Goal: Transaction & Acquisition: Subscribe to service/newsletter

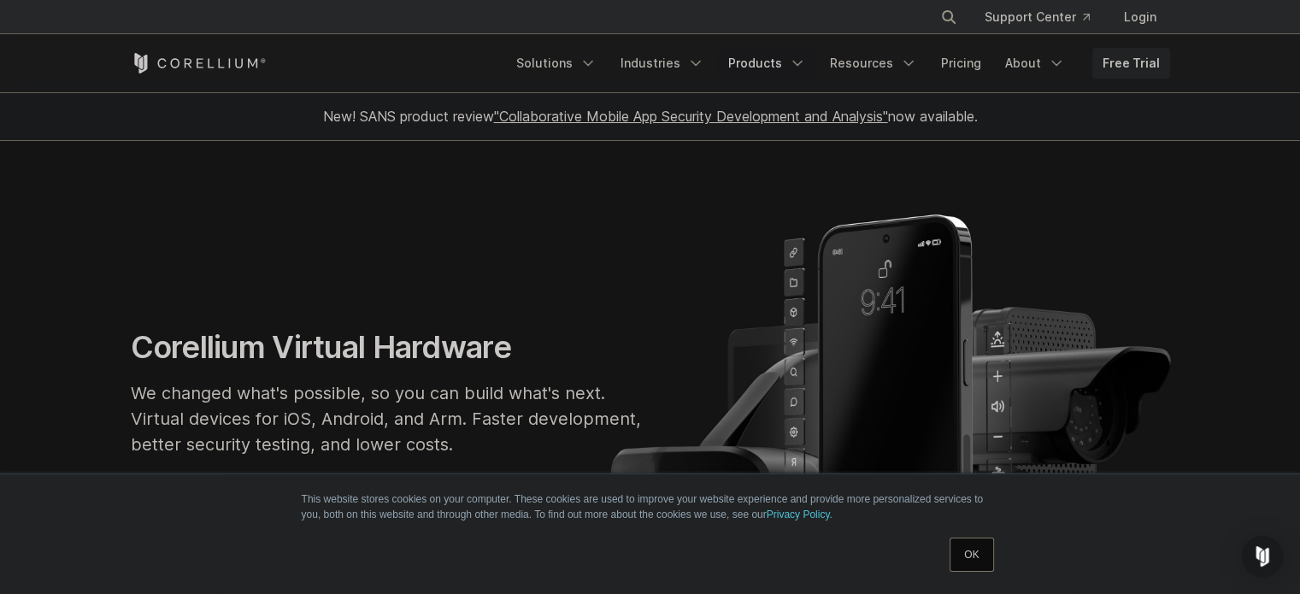
click at [769, 66] on link "Products" at bounding box center [767, 63] width 98 height 31
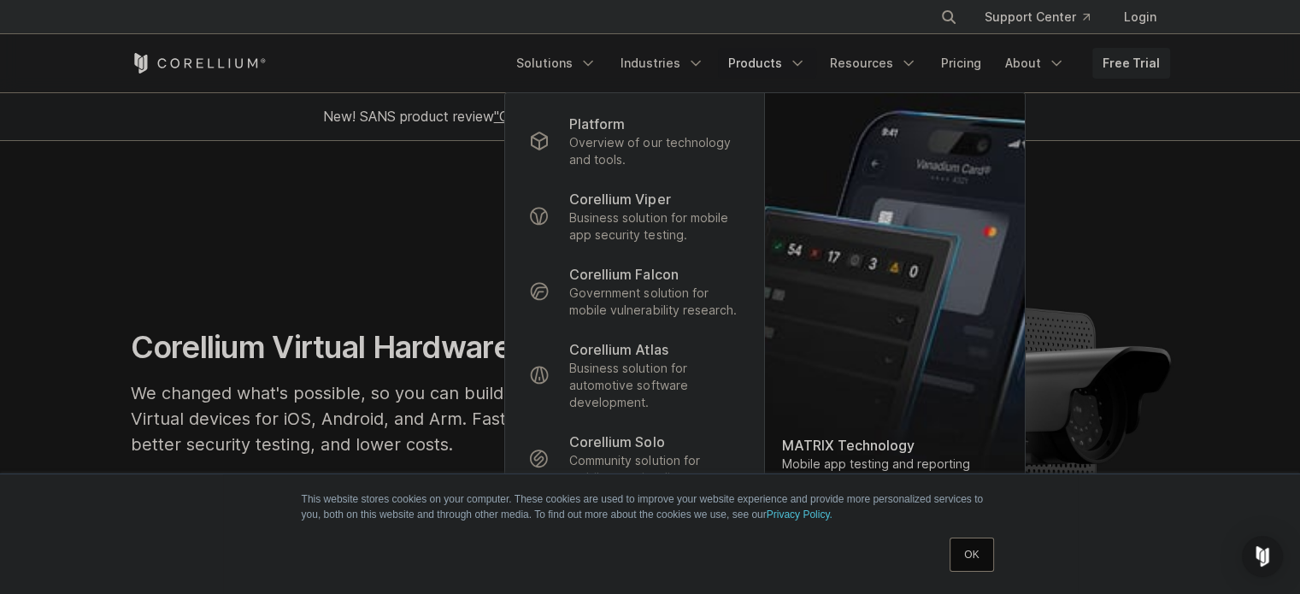
click at [378, 293] on section "Corellium Virtual Hardware We changed what's possible, so you can build what's …" at bounding box center [650, 399] width 1300 height 517
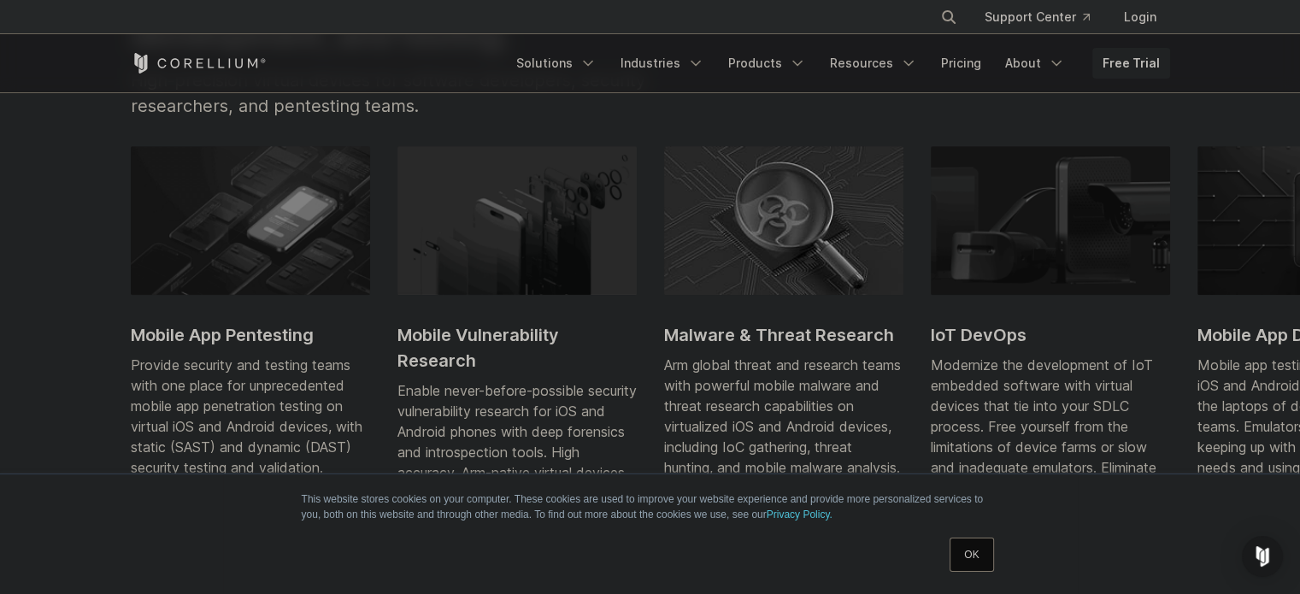
scroll to position [731, 0]
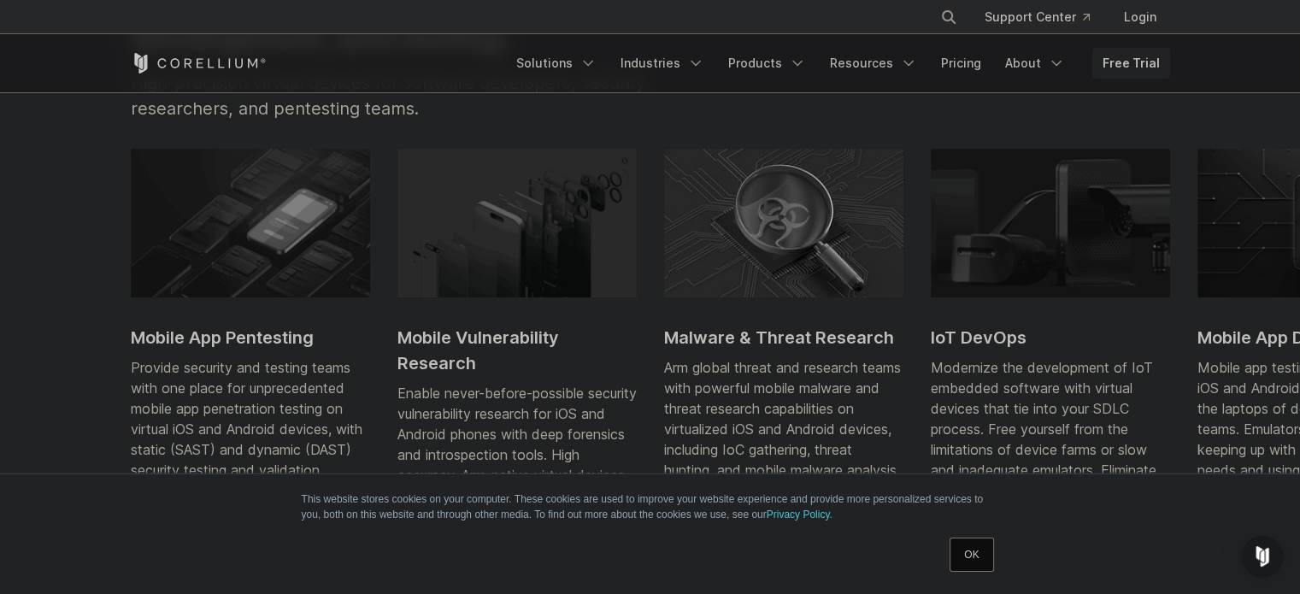
click at [172, 297] on img at bounding box center [250, 223] width 239 height 149
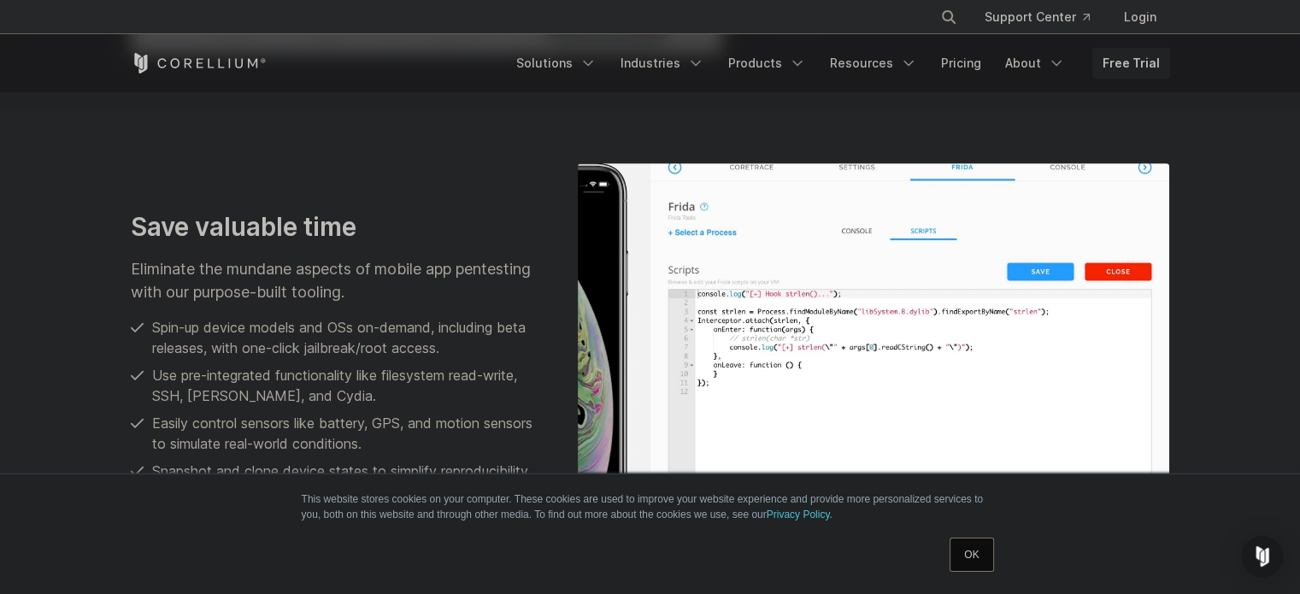
scroll to position [421, 0]
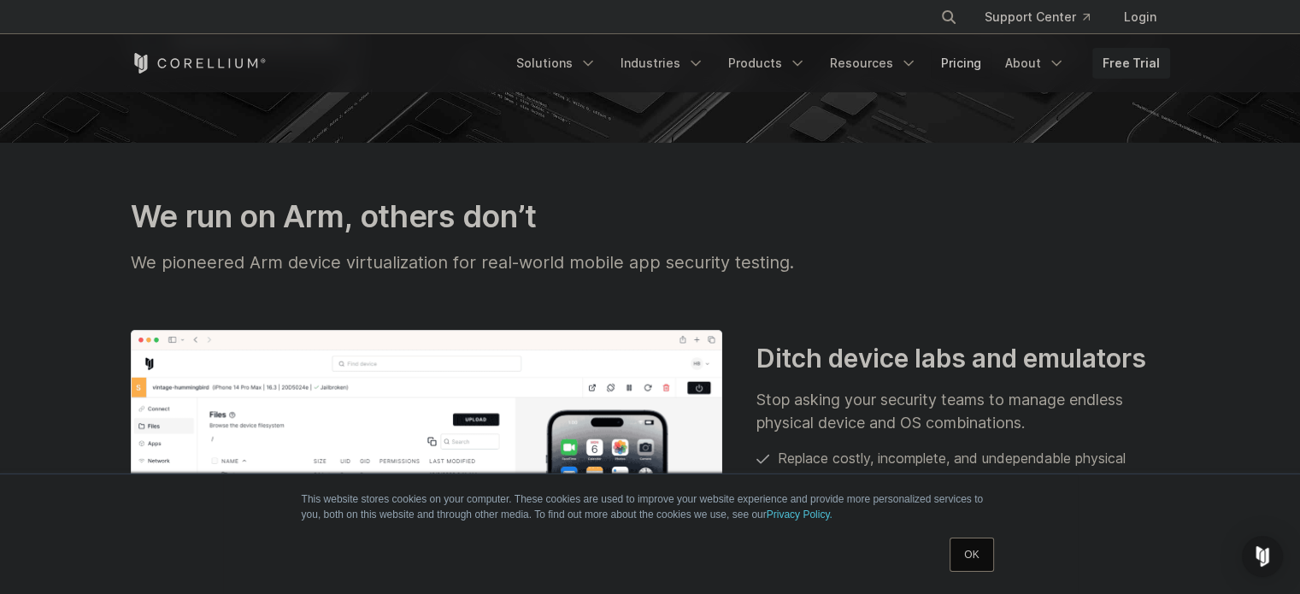
click at [959, 66] on link "Pricing" at bounding box center [961, 63] width 61 height 31
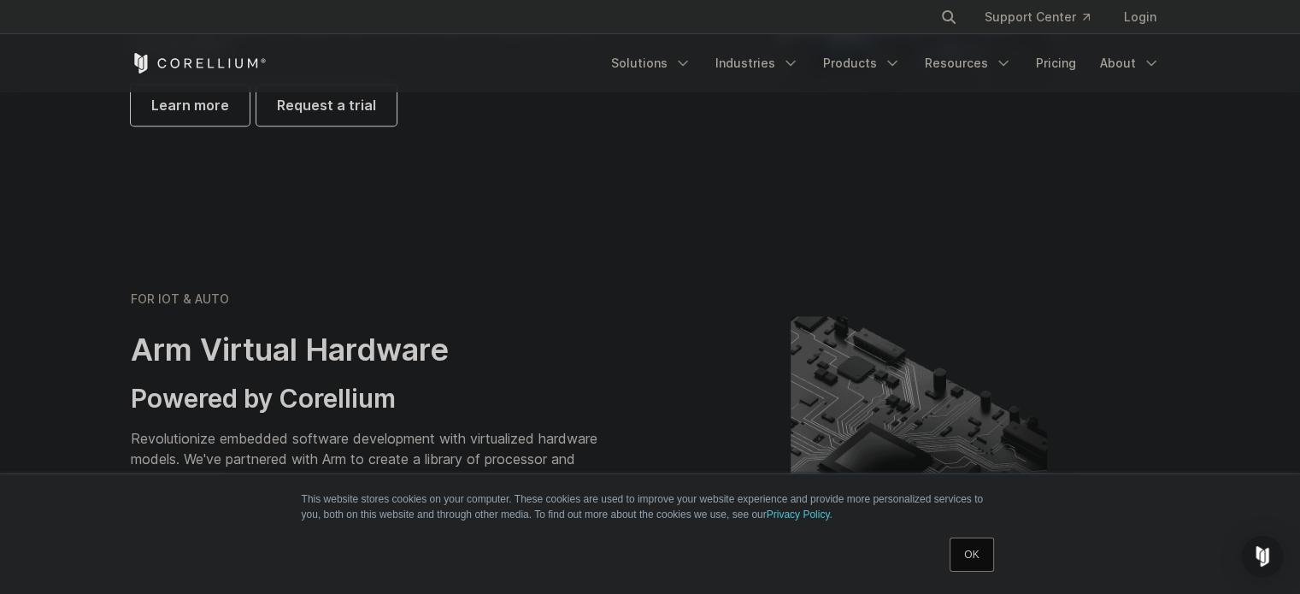
scroll to position [1842, 0]
